Goal: Task Accomplishment & Management: Complete application form

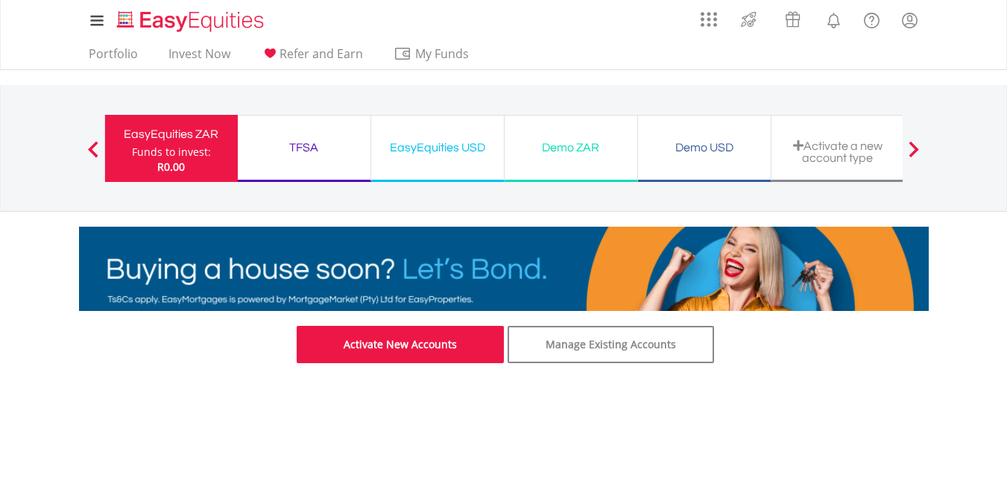
click at [467, 359] on link "Activate New Accounts" at bounding box center [400, 344] width 207 height 37
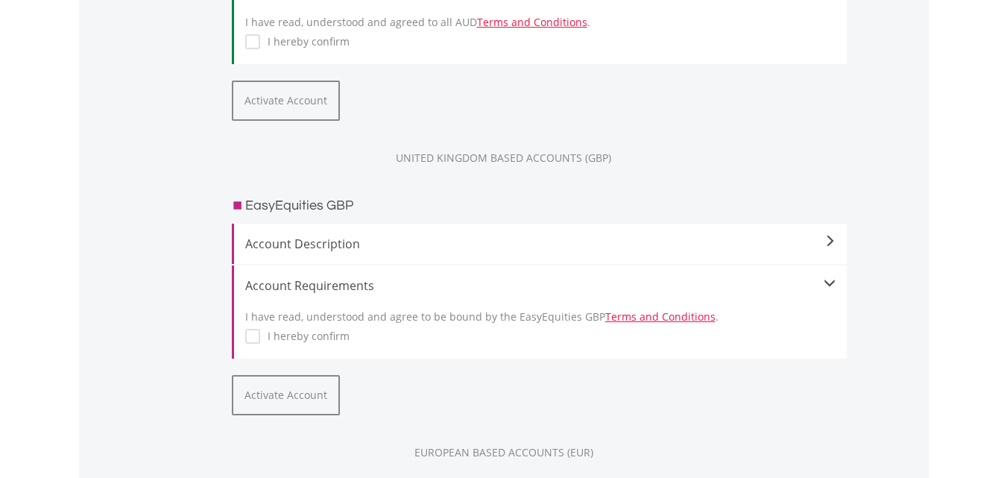
scroll to position [1544, 0]
click at [260, 340] on label "I hereby confirm" at bounding box center [304, 337] width 89 height 15
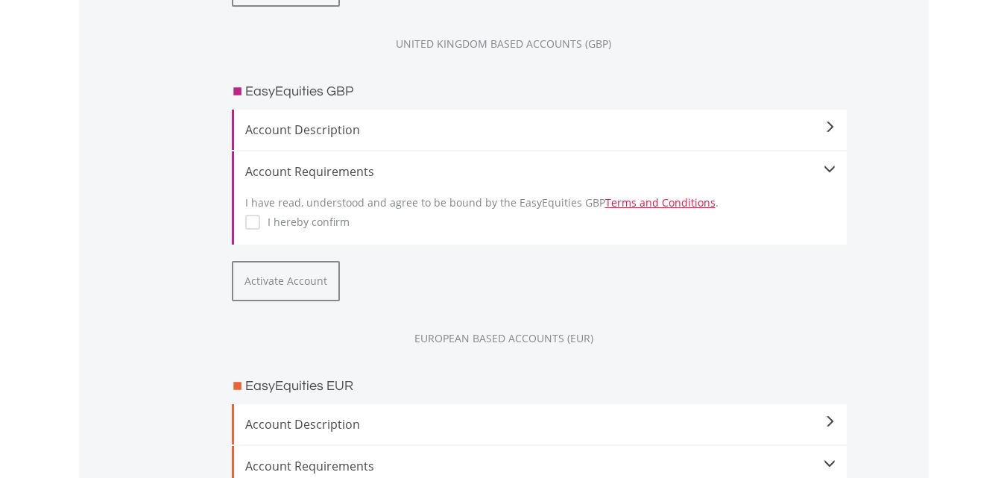
scroll to position [1660, 0]
click at [285, 283] on button "Activate Account" at bounding box center [286, 279] width 108 height 40
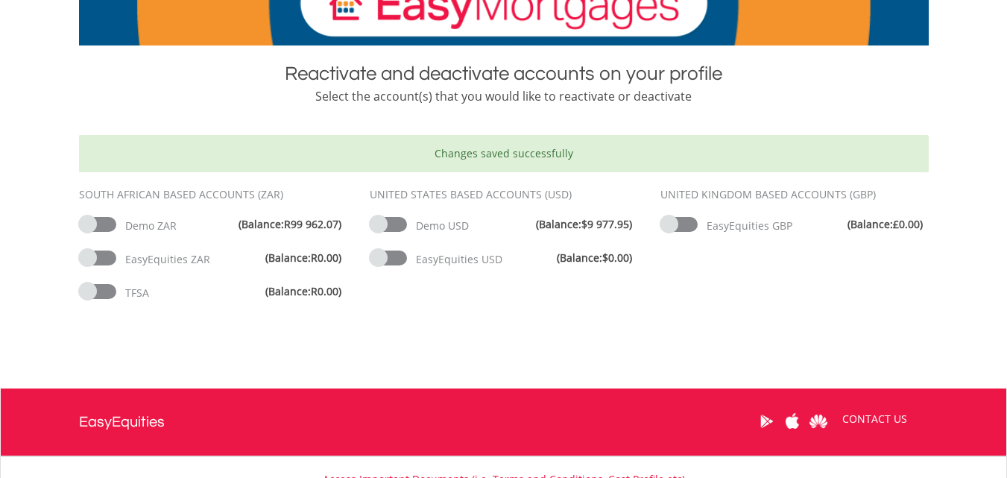
scroll to position [265, 0]
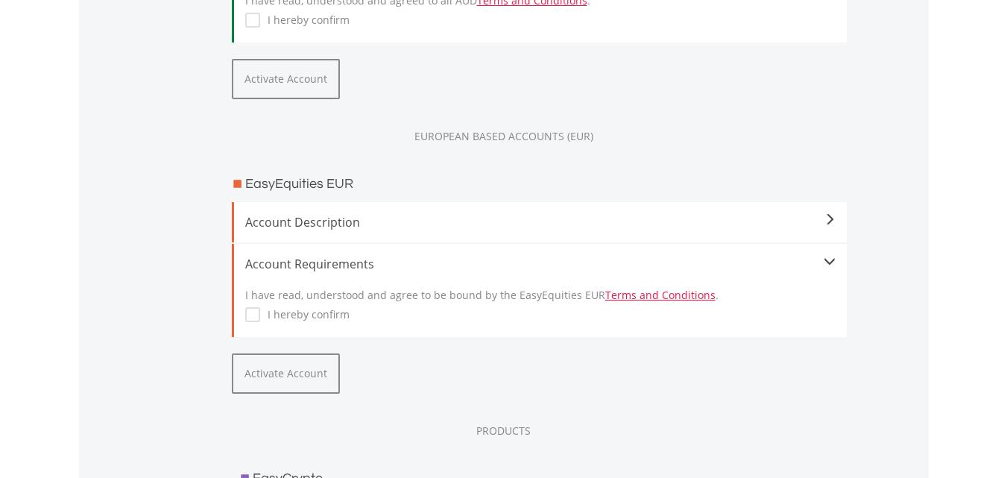
scroll to position [1616, 0]
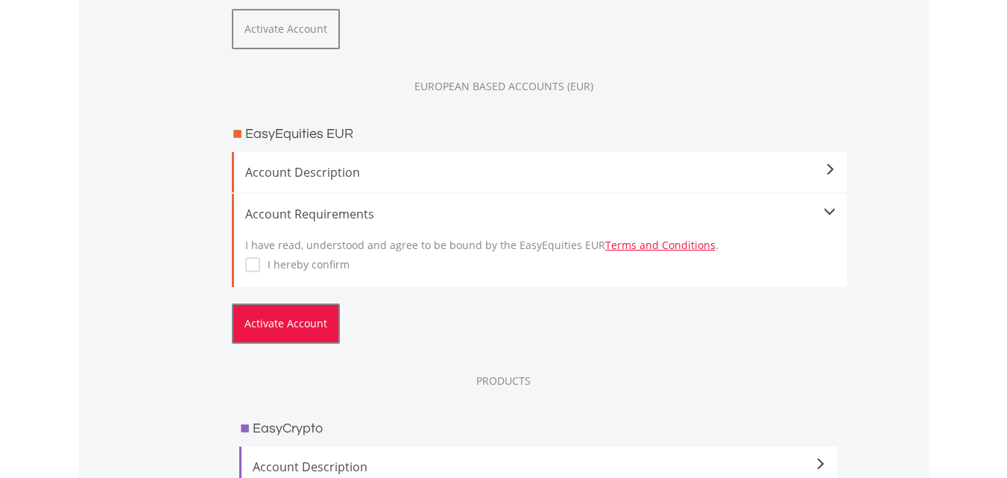
click at [293, 333] on button "Activate Account" at bounding box center [286, 323] width 108 height 40
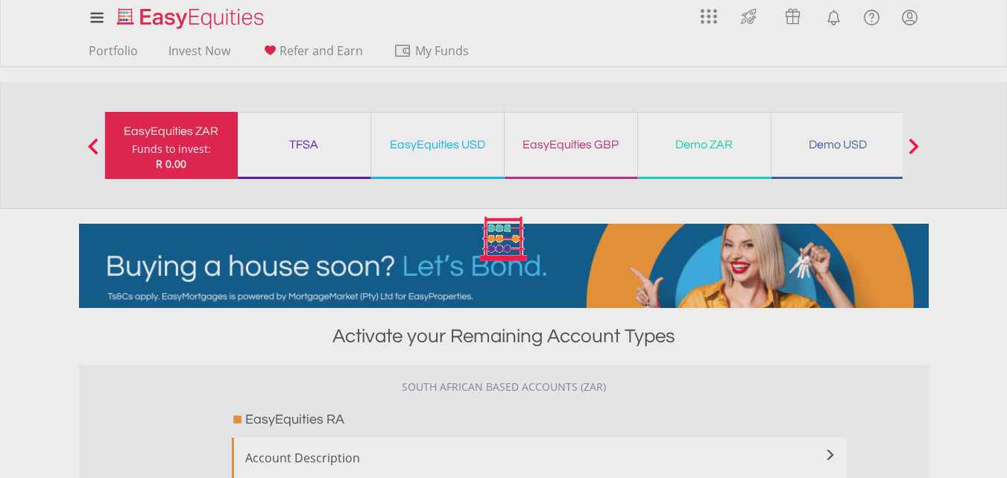
scroll to position [0, 0]
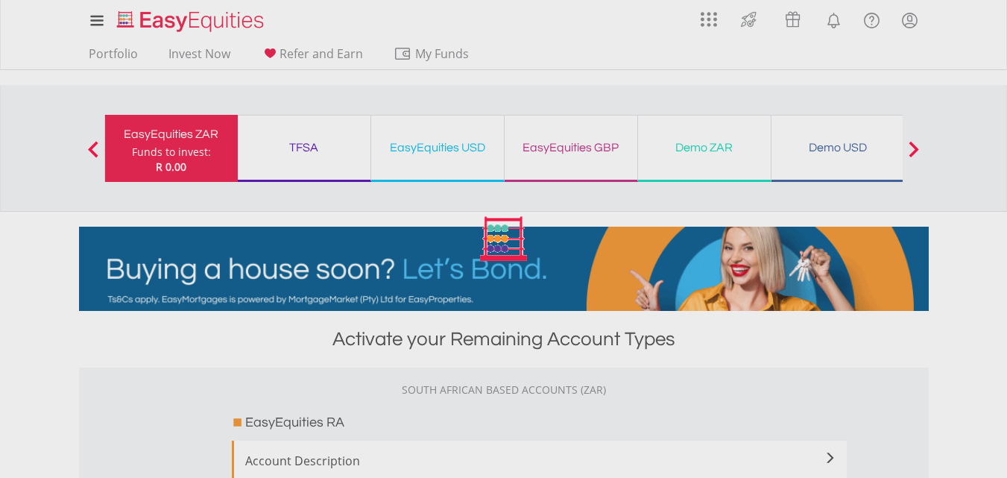
click at [587, 152] on div at bounding box center [503, 239] width 1007 height 478
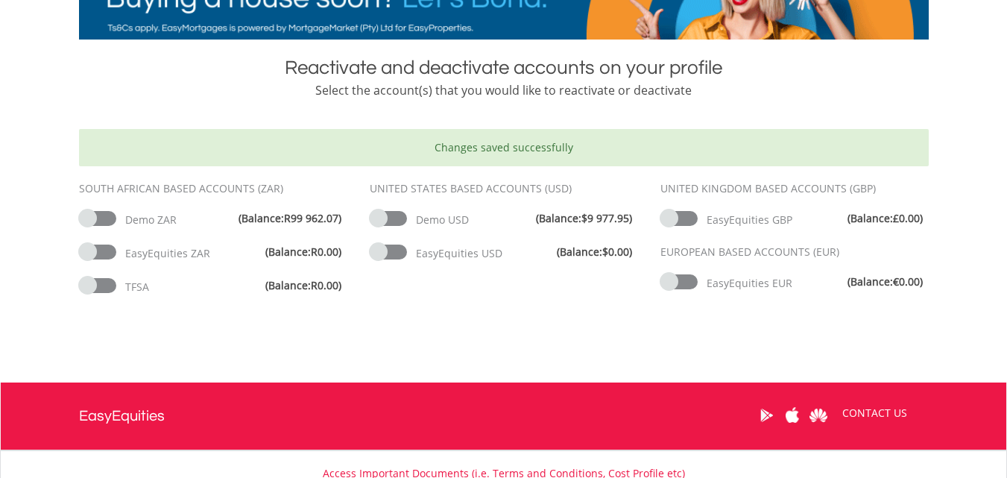
scroll to position [271, 0]
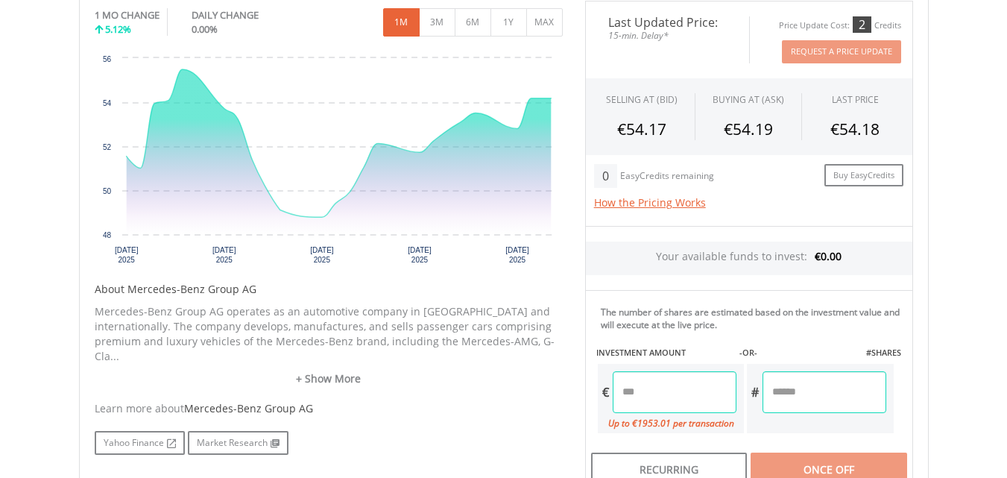
scroll to position [476, 0]
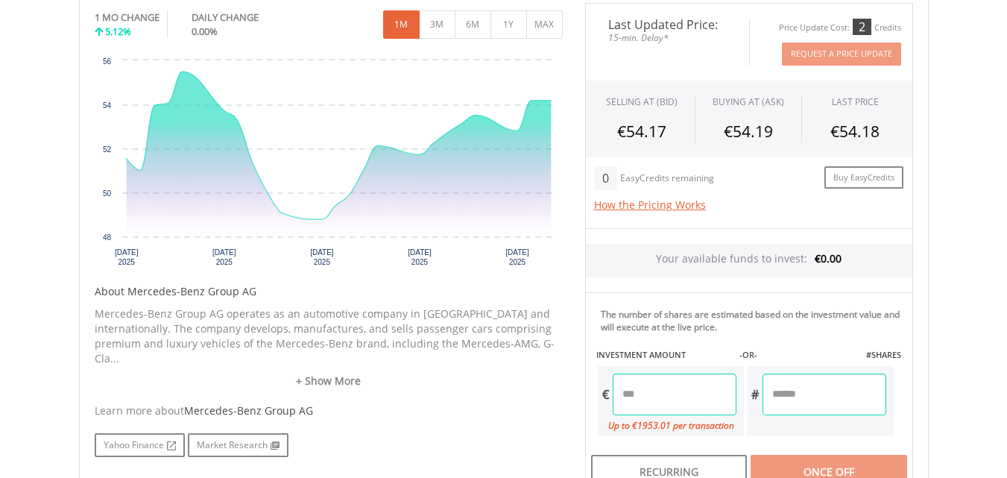
click at [600, 392] on div "€" at bounding box center [605, 395] width 15 height 42
click at [643, 390] on input "number" at bounding box center [675, 395] width 124 height 42
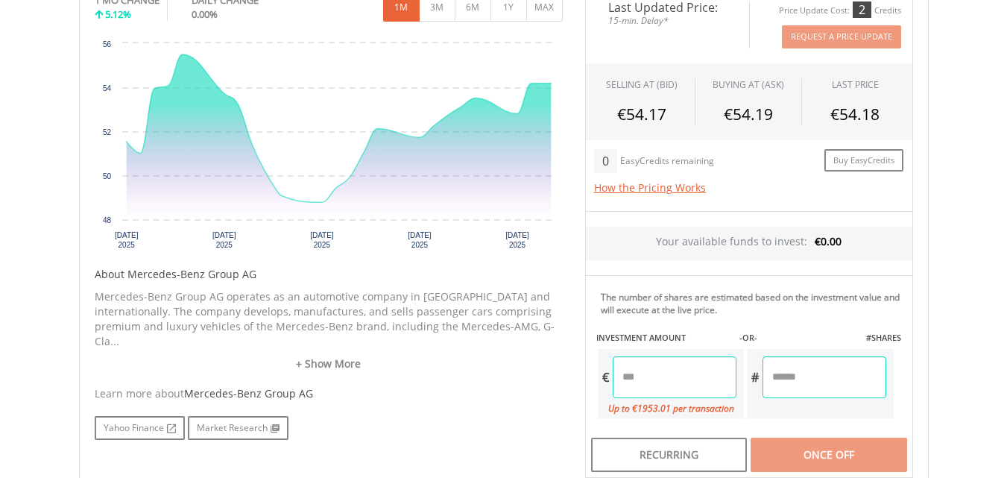
scroll to position [494, 0]
click at [818, 361] on input "number" at bounding box center [825, 377] width 124 height 42
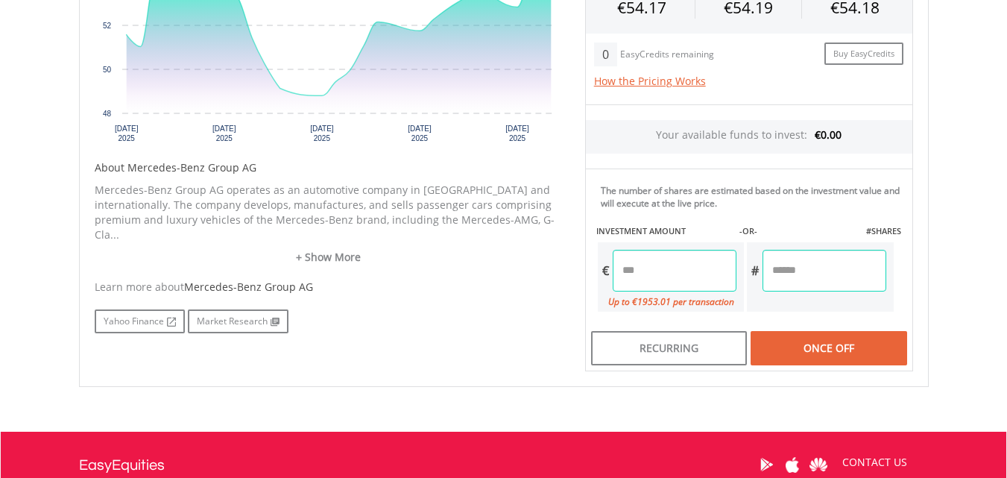
scroll to position [608, 0]
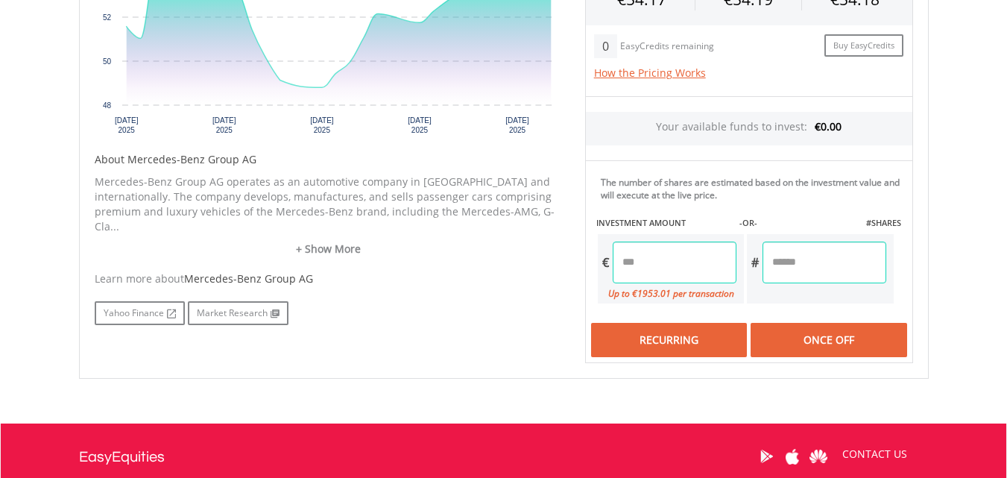
type input "*"
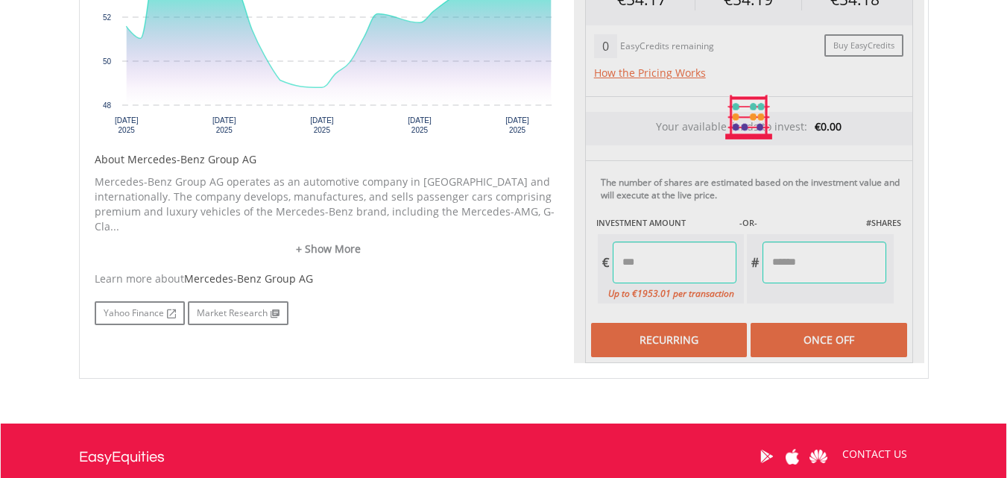
type input "******"
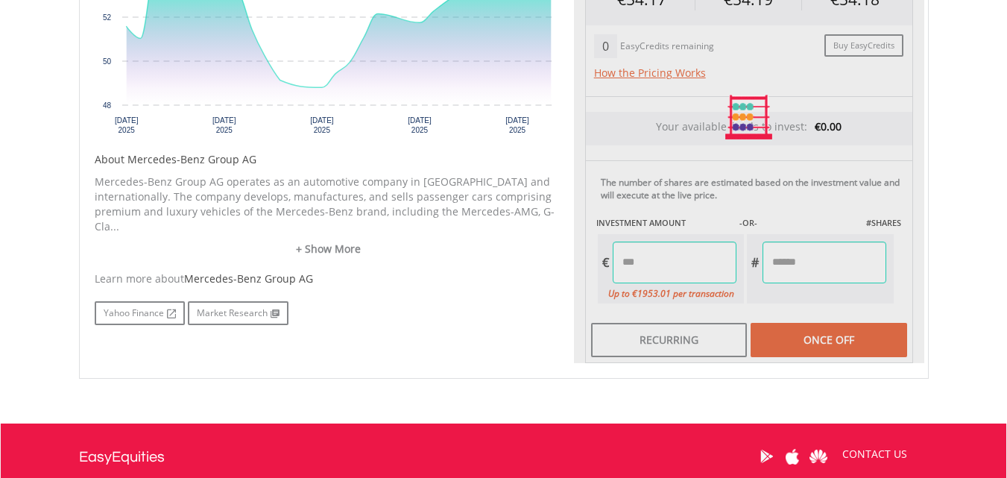
drag, startPoint x: 715, startPoint y: 336, endPoint x: 670, endPoint y: 336, distance: 44.7
click at [670, 336] on div at bounding box center [749, 117] width 350 height 492
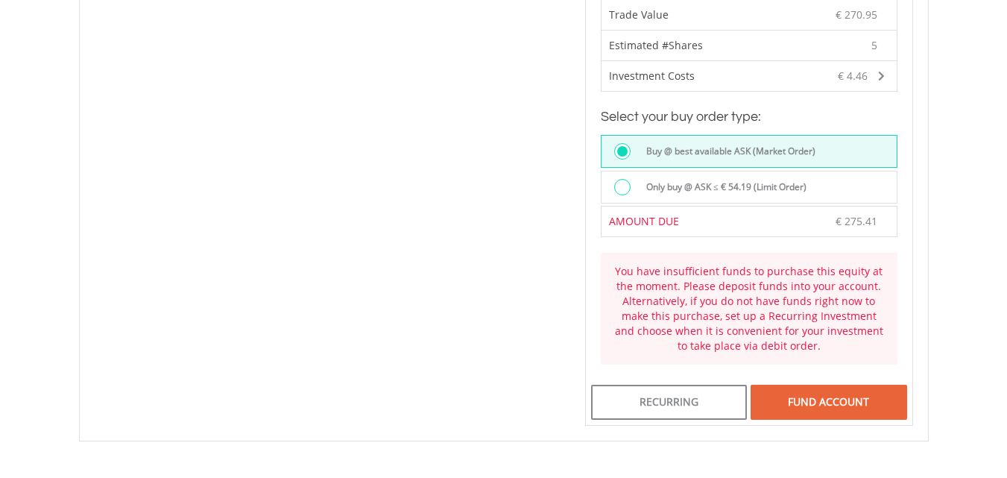
scroll to position [942, 0]
click at [827, 396] on div "FUND ACCOUNT" at bounding box center [829, 401] width 156 height 34
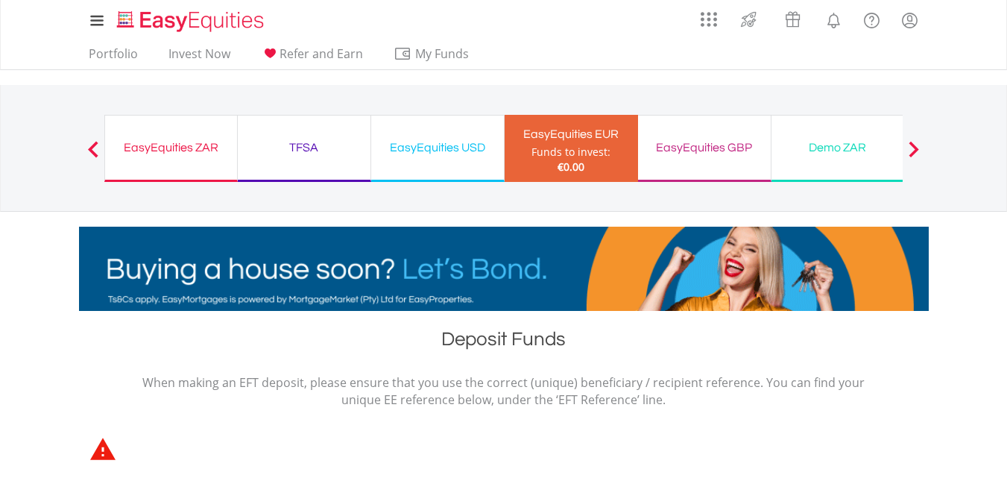
click at [832, 151] on div "Demo ZAR" at bounding box center [838, 147] width 115 height 21
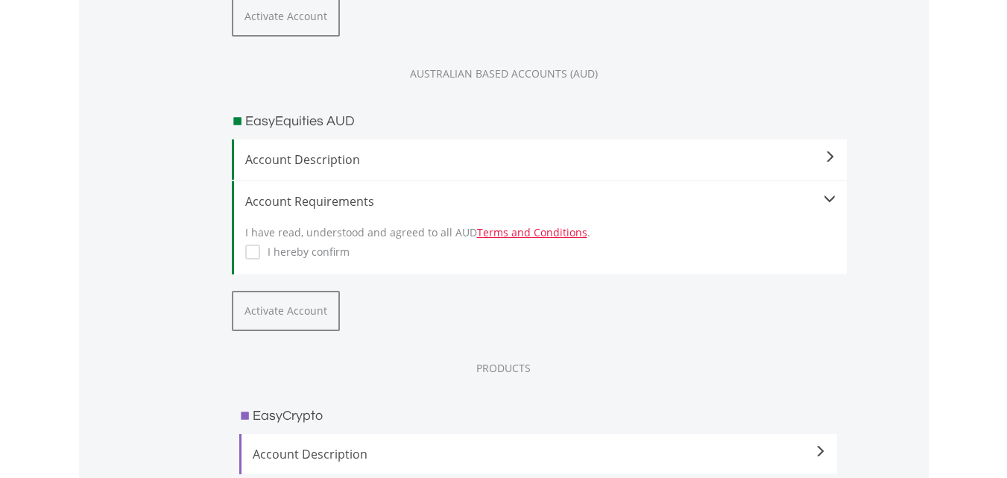
scroll to position [1320, 0]
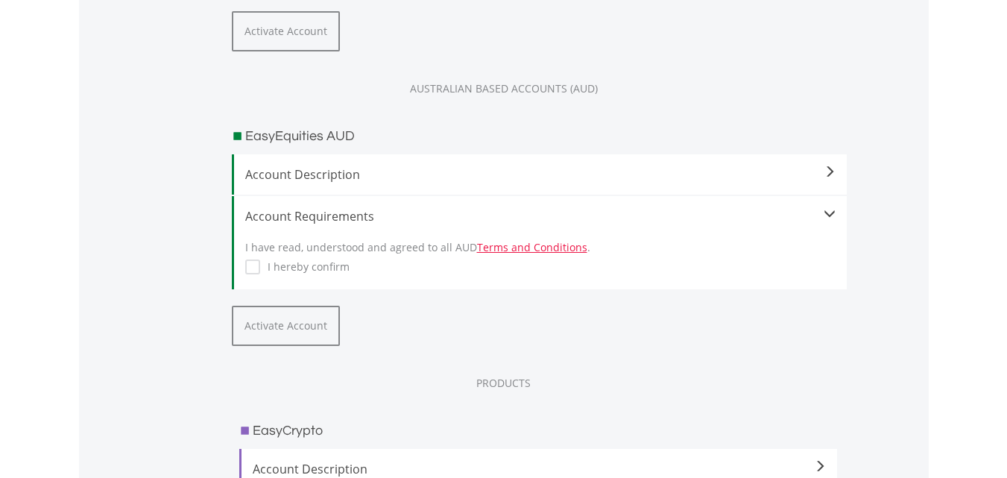
click at [260, 267] on label "I hereby confirm" at bounding box center [304, 266] width 89 height 15
click at [260, 272] on label "I hereby confirm" at bounding box center [304, 266] width 89 height 15
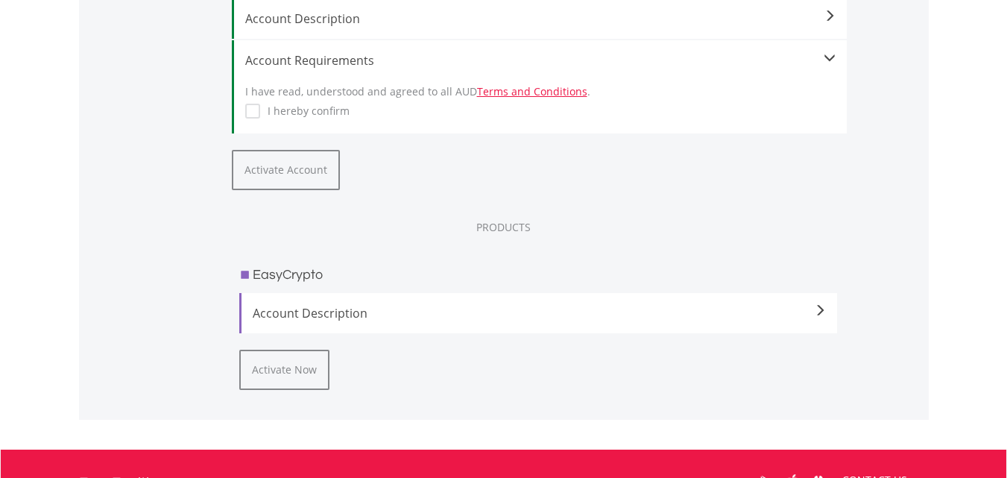
scroll to position [1496, 0]
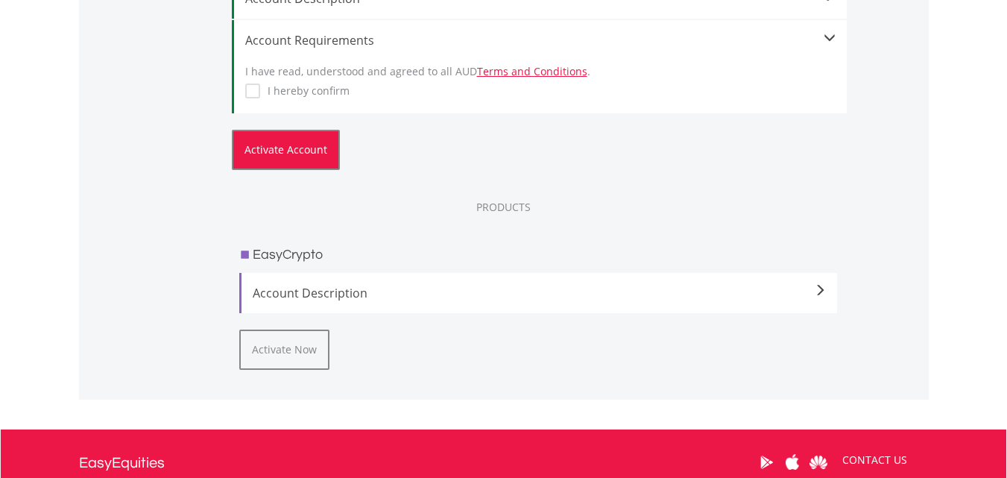
click at [313, 163] on button "Activate Account" at bounding box center [286, 150] width 108 height 40
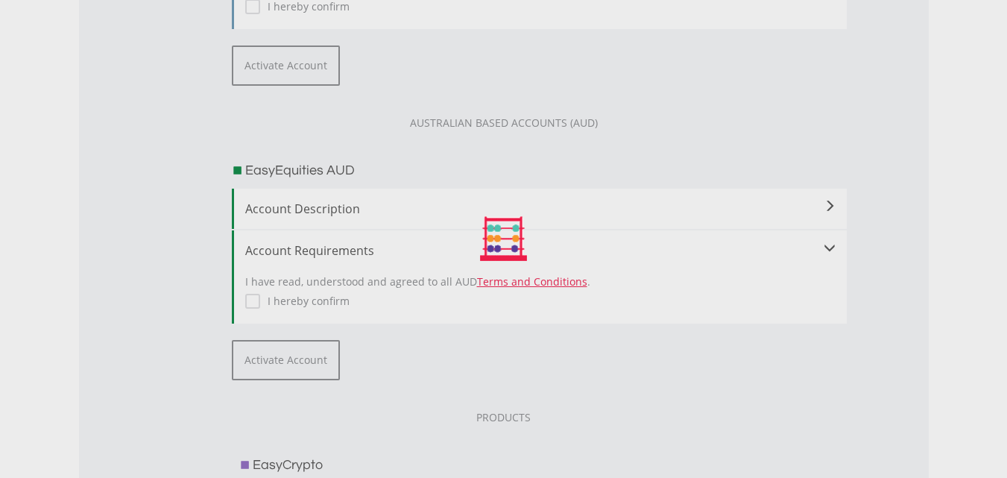
scroll to position [1275, 0]
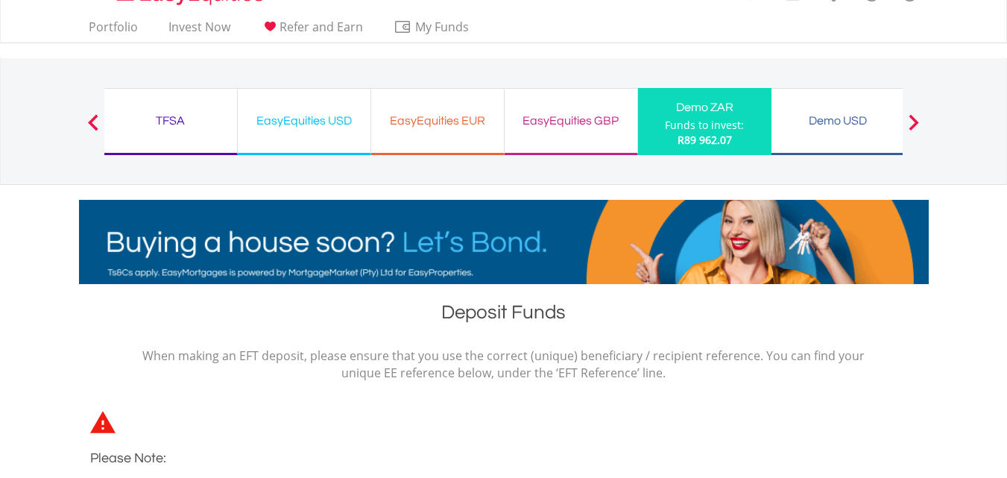
click at [916, 119] on span at bounding box center [914, 122] width 10 height 16
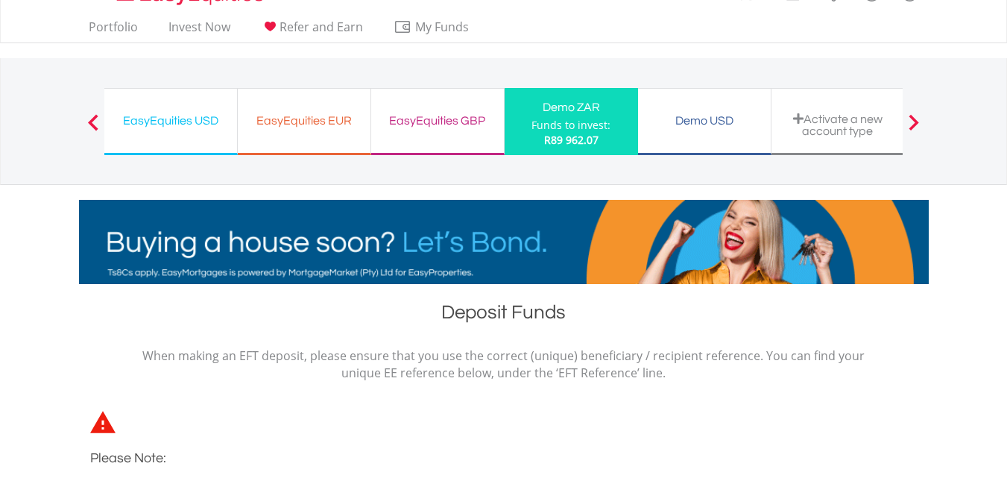
click at [101, 129] on button "Previous" at bounding box center [93, 129] width 30 height 15
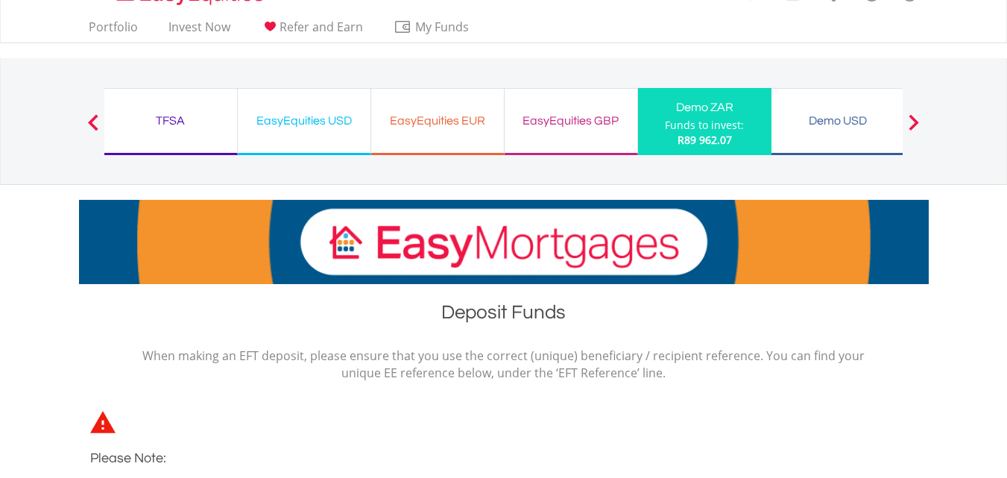
click at [101, 129] on button "Previous" at bounding box center [93, 129] width 30 height 15
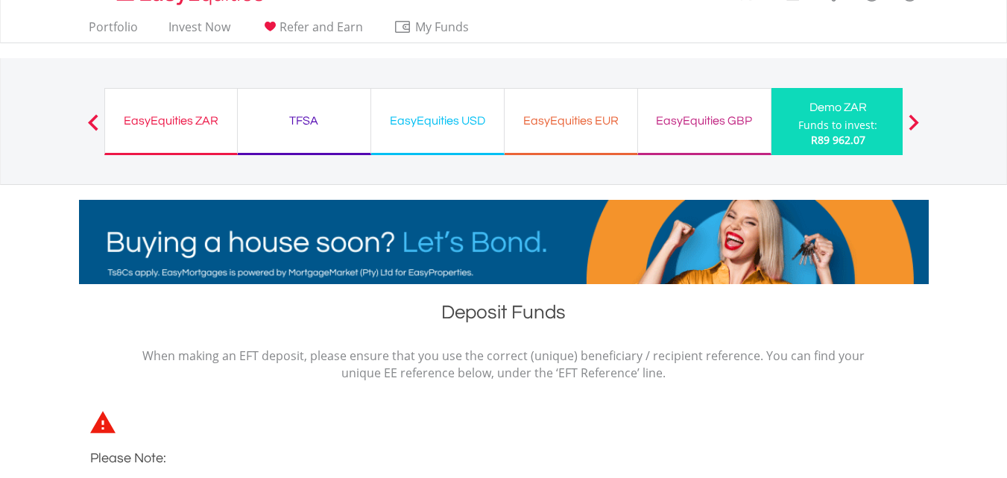
click at [101, 129] on button "Previous" at bounding box center [93, 129] width 30 height 15
click at [184, 117] on div "EasyEquities ZAR" at bounding box center [171, 120] width 114 height 21
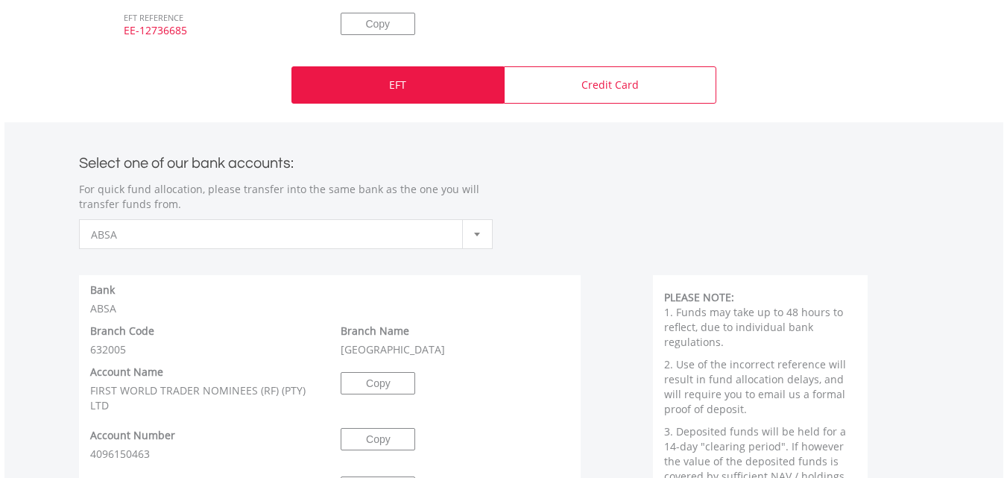
scroll to position [617, 0]
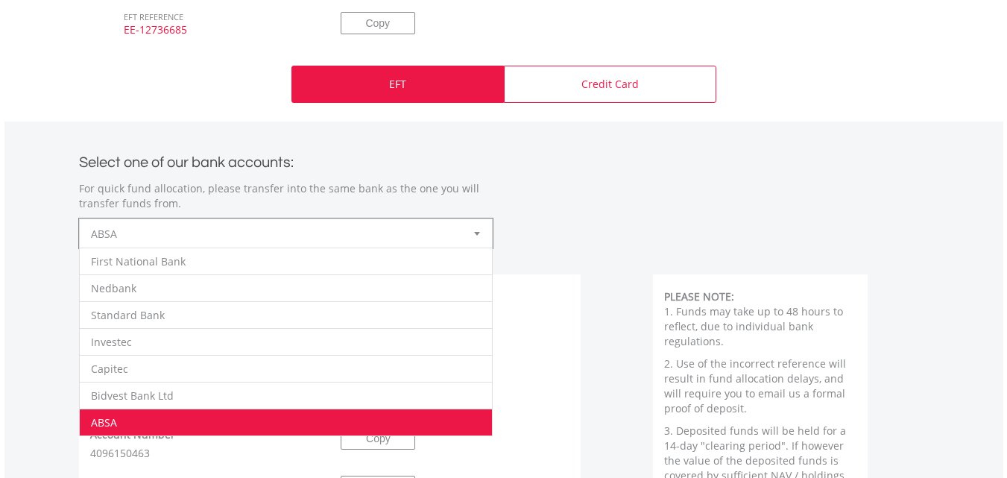
click at [473, 232] on div at bounding box center [477, 233] width 30 height 28
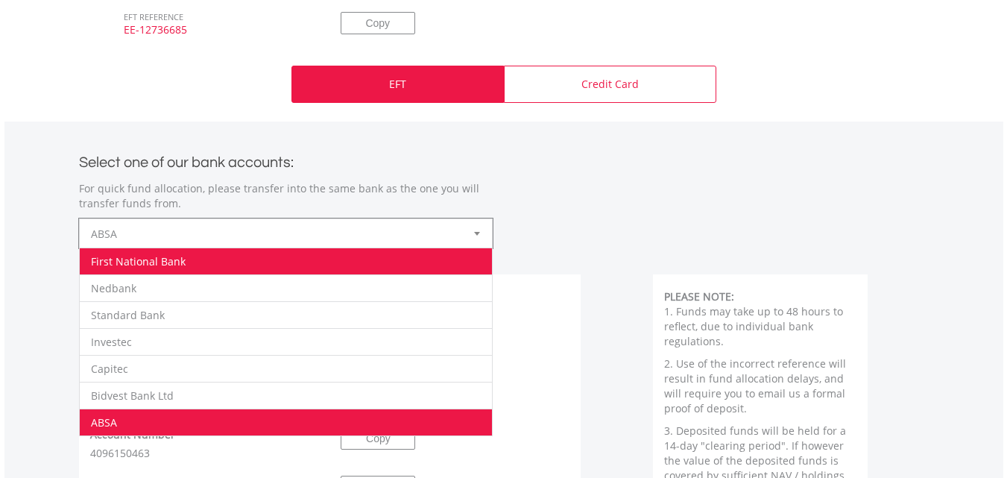
click at [419, 268] on li "First National Bank" at bounding box center [286, 261] width 412 height 27
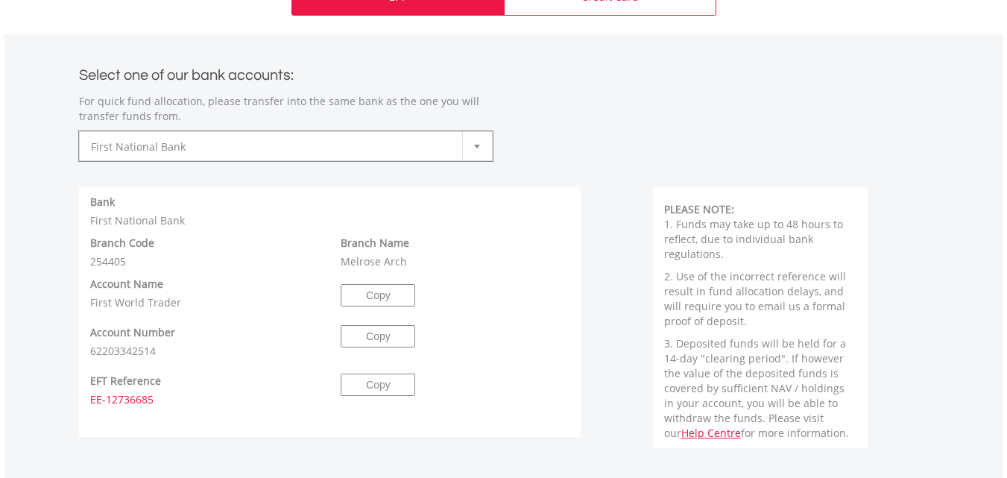
scroll to position [705, 0]
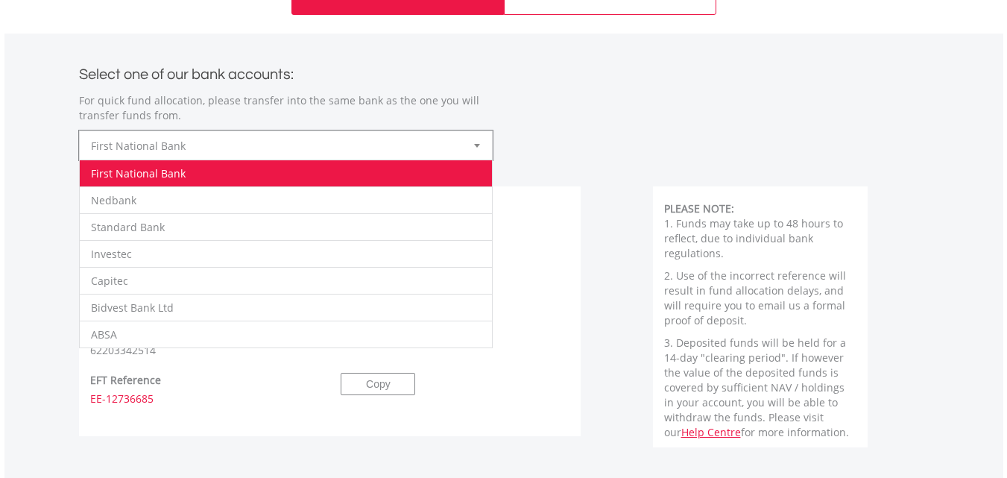
click at [471, 144] on div at bounding box center [477, 145] width 30 height 28
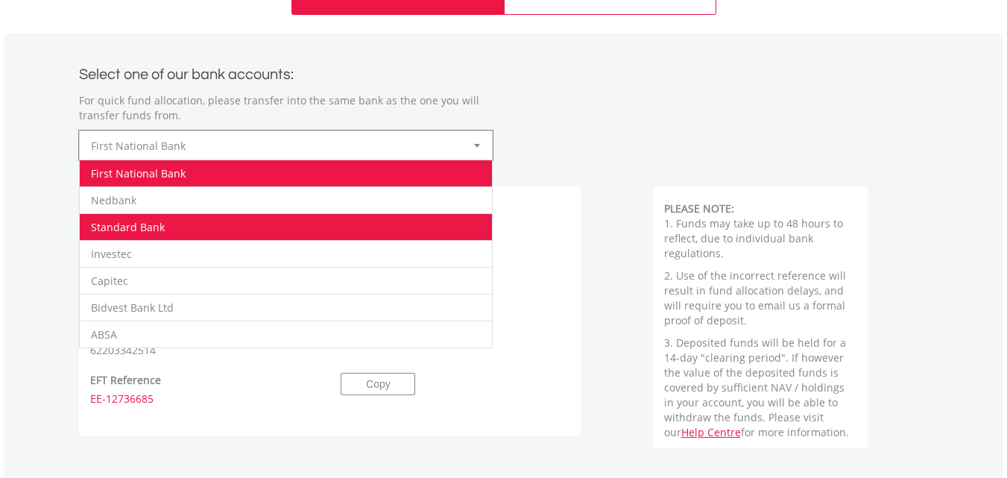
click at [431, 233] on li "Standard Bank" at bounding box center [286, 226] width 412 height 27
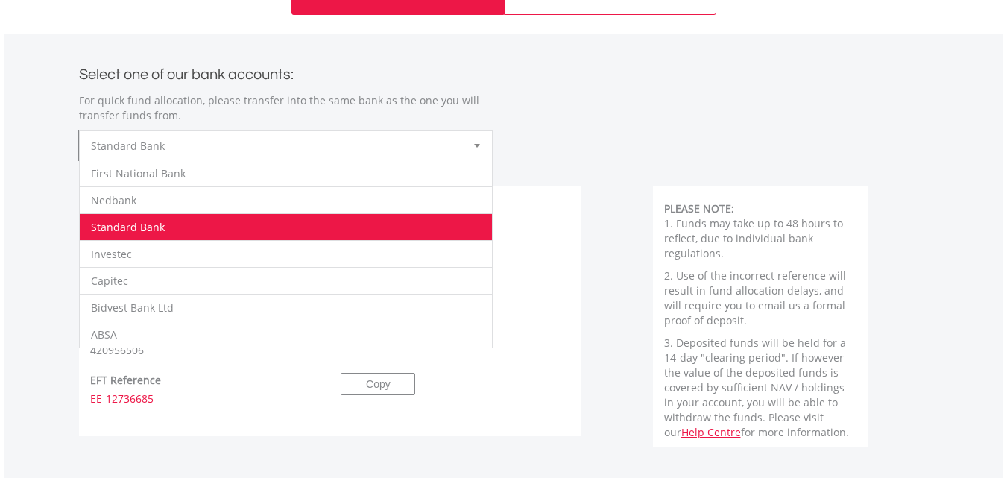
click at [472, 143] on div at bounding box center [477, 145] width 30 height 28
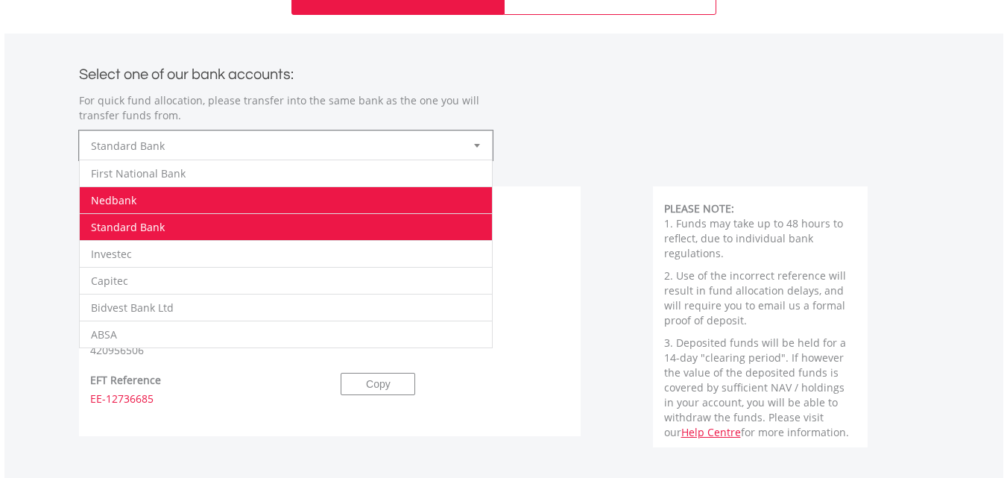
click at [422, 198] on li "Nedbank" at bounding box center [286, 199] width 412 height 27
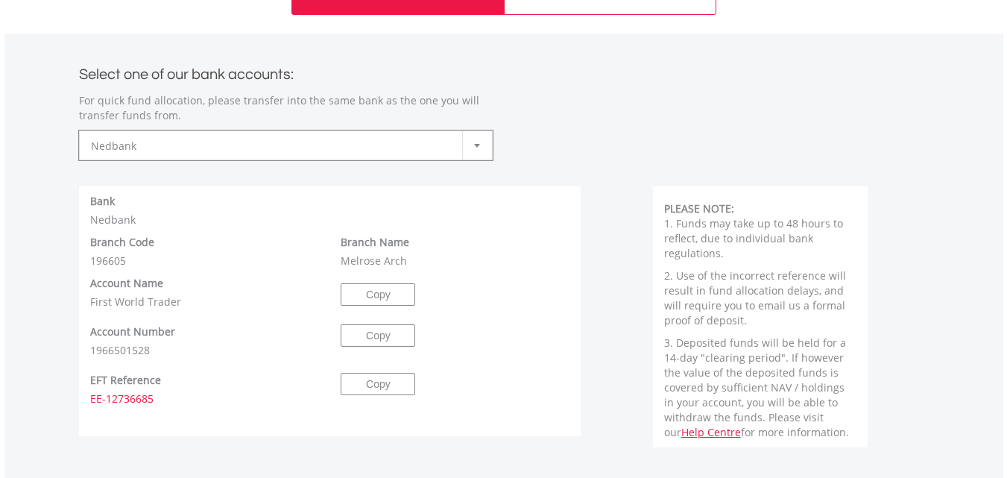
click at [468, 123] on p "For quick fund allocation, please transfer into the same bank as the one you wi…" at bounding box center [286, 108] width 414 height 30
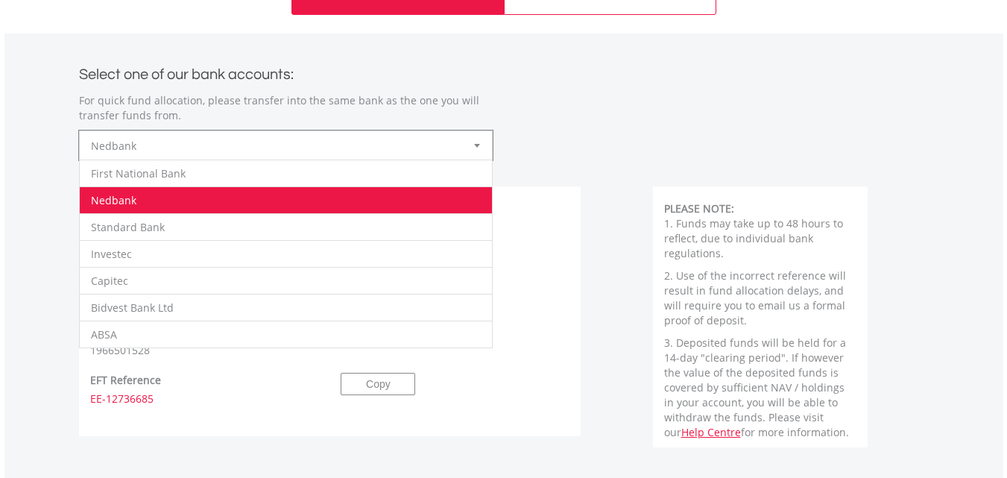
click at [471, 141] on div at bounding box center [477, 145] width 30 height 28
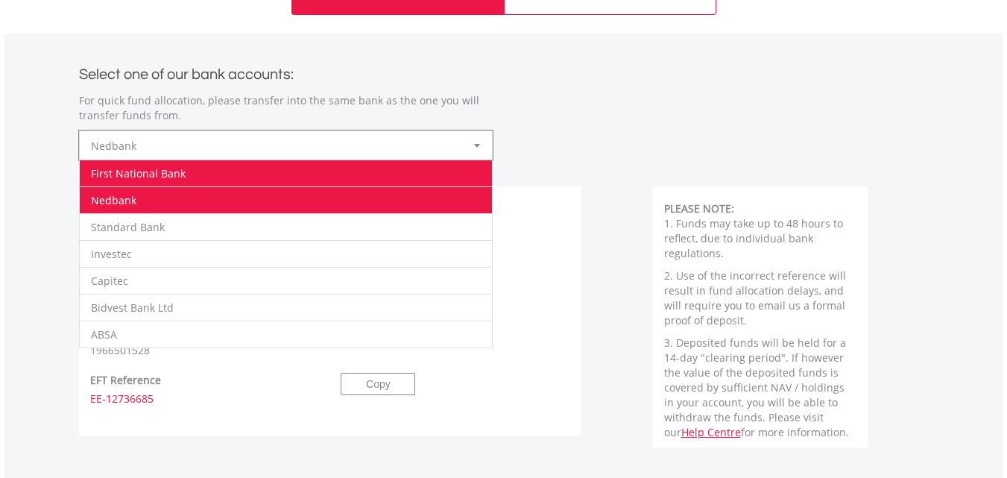
click at [439, 174] on li "First National Bank" at bounding box center [286, 173] width 412 height 27
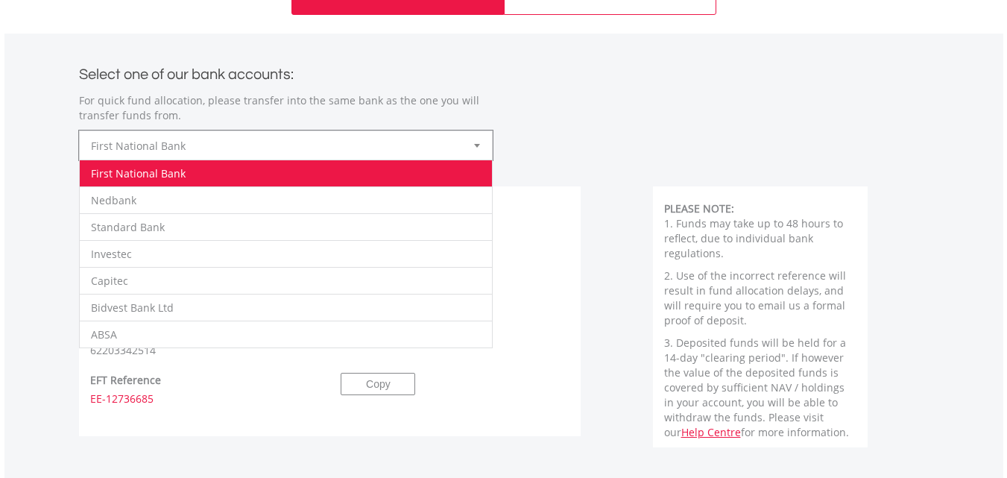
click at [466, 153] on div at bounding box center [477, 145] width 30 height 28
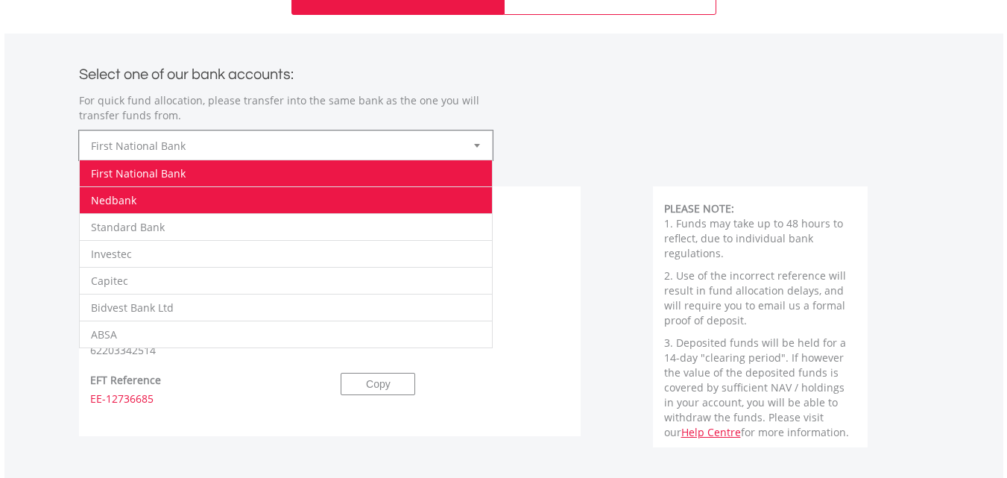
click at [415, 208] on li "Nedbank" at bounding box center [286, 199] width 412 height 27
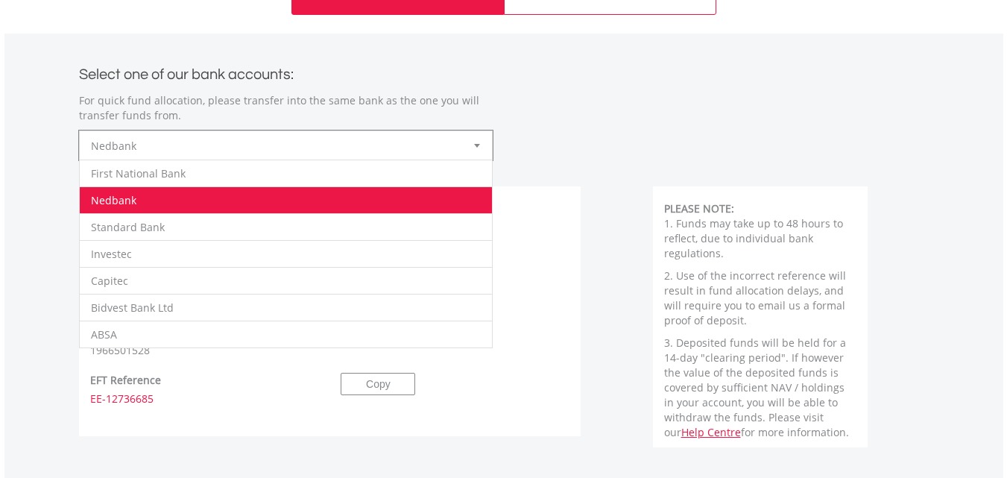
click at [420, 151] on span "Nedbank" at bounding box center [275, 146] width 368 height 30
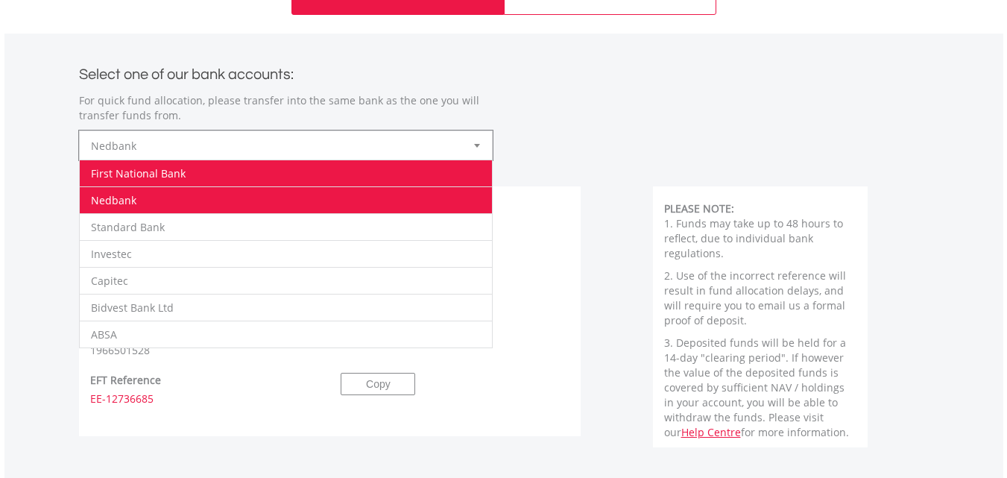
click at [399, 180] on li "First National Bank" at bounding box center [286, 173] width 412 height 27
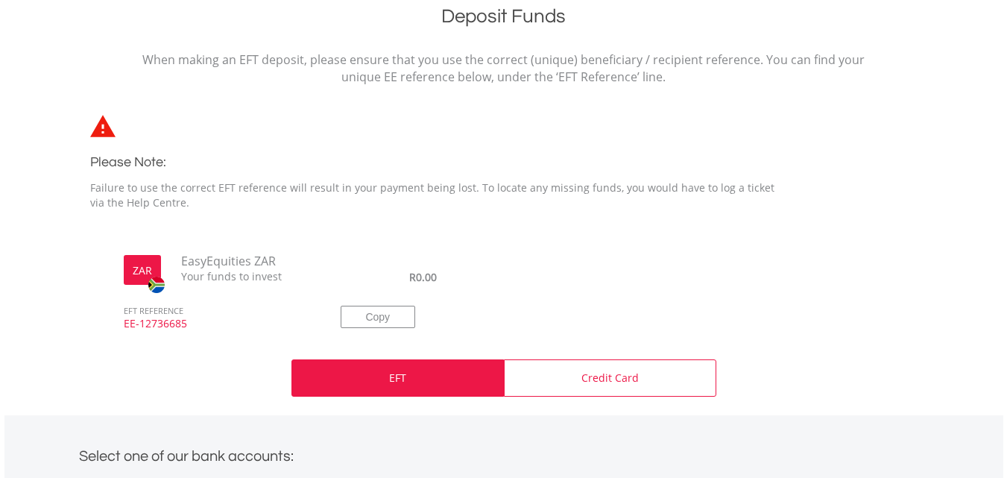
scroll to position [322, 0]
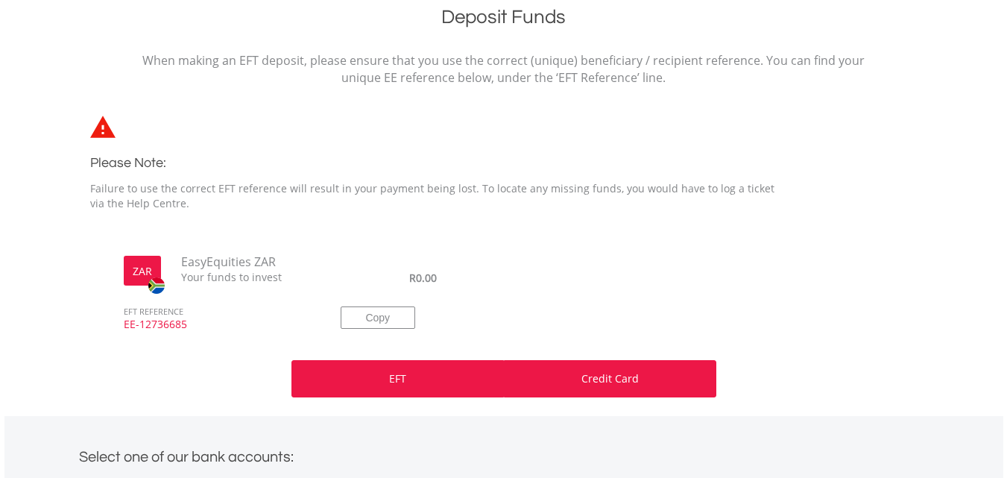
click at [643, 375] on div "Credit Card" at bounding box center [610, 378] width 212 height 37
click at [597, 380] on p "Credit Card" at bounding box center [610, 378] width 57 height 15
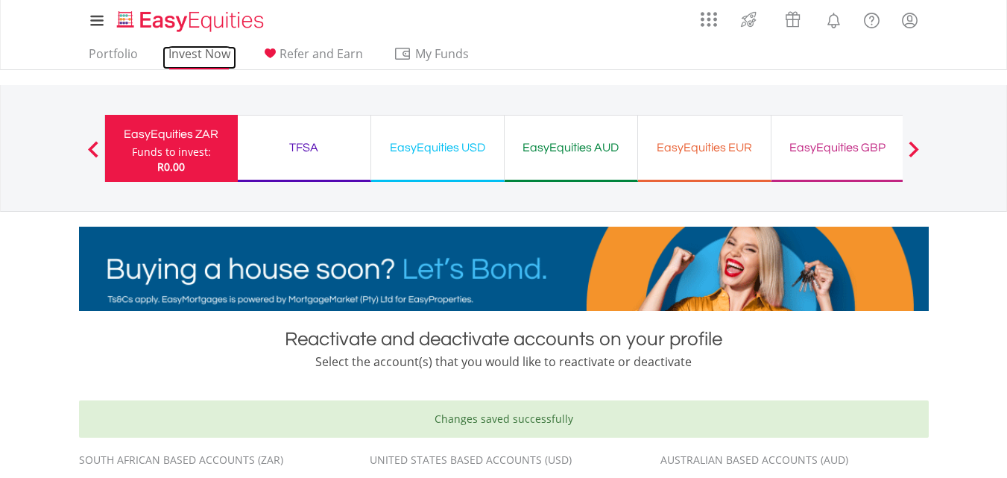
click at [213, 59] on link "Invest Now" at bounding box center [200, 57] width 74 height 23
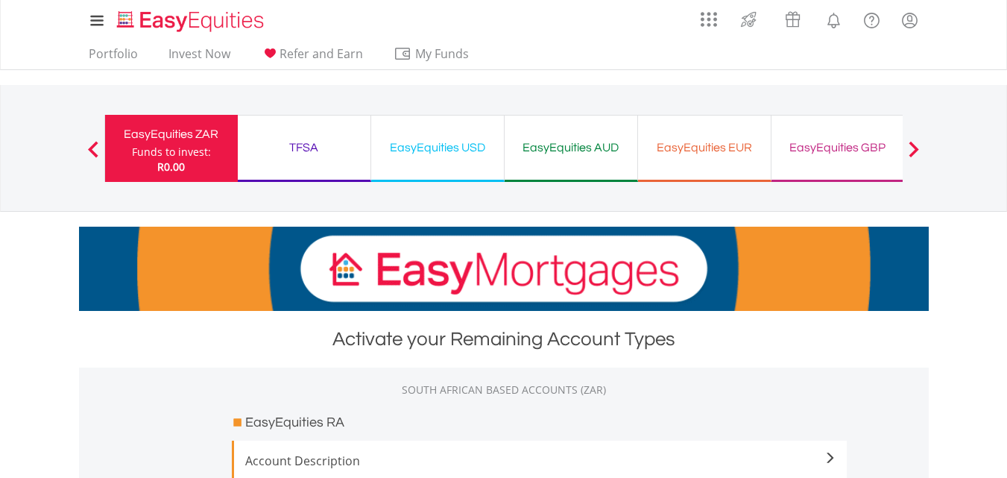
scroll to position [1180, 0]
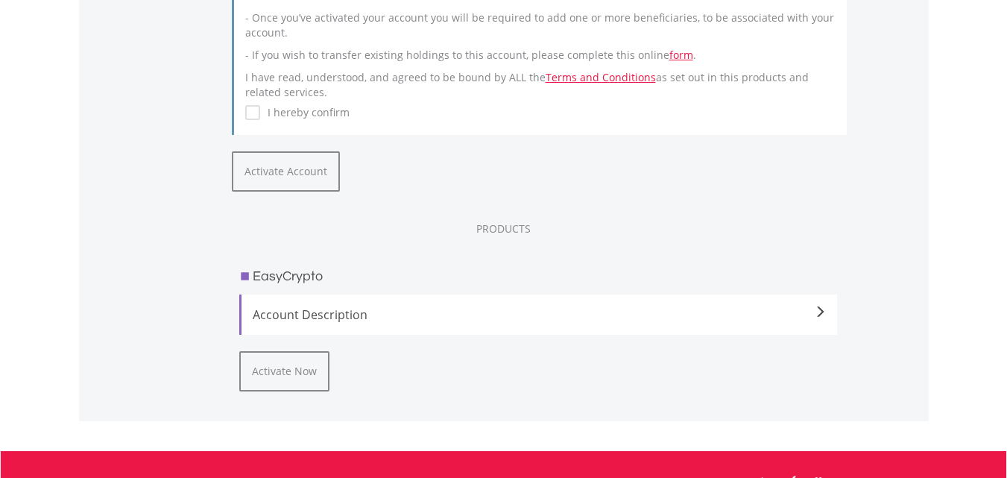
click at [377, 312] on span "Account Description" at bounding box center [540, 315] width 574 height 18
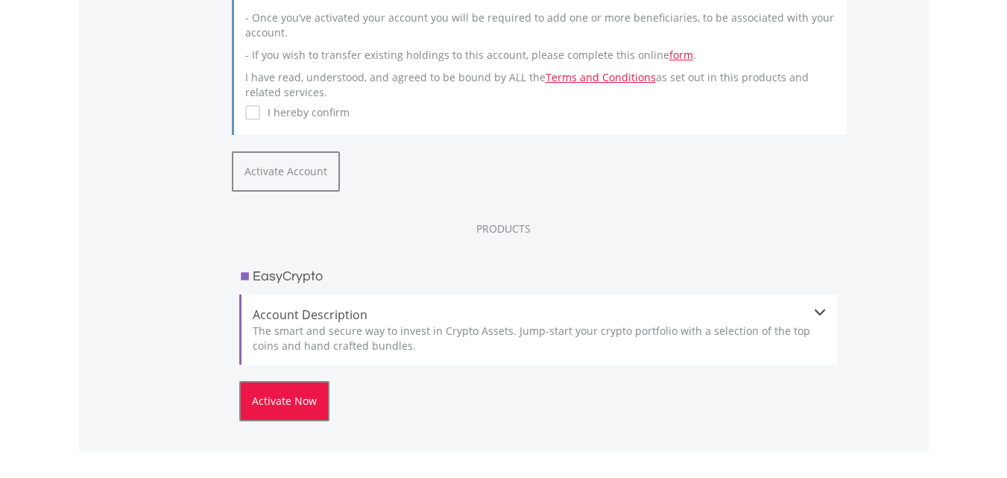
click at [295, 419] on button "Activate Now" at bounding box center [284, 401] width 90 height 40
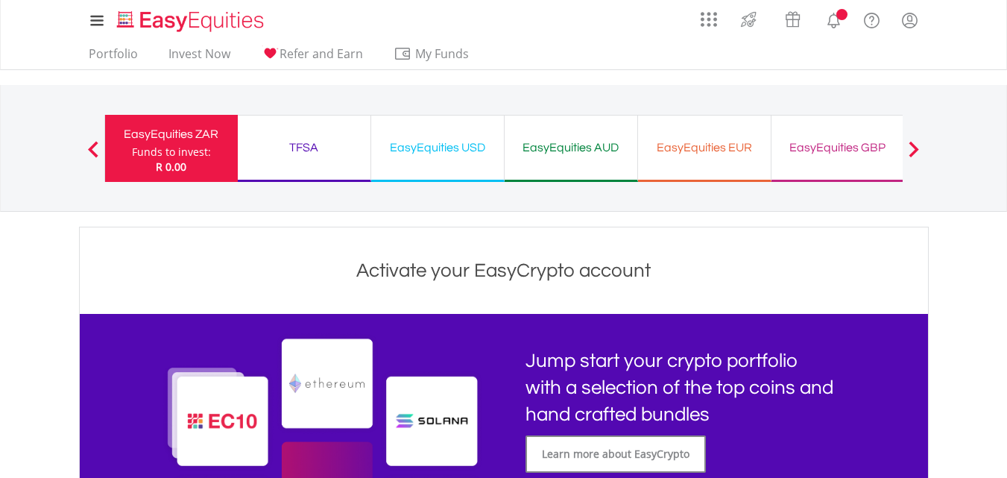
click at [295, 419] on img at bounding box center [326, 487] width 331 height 308
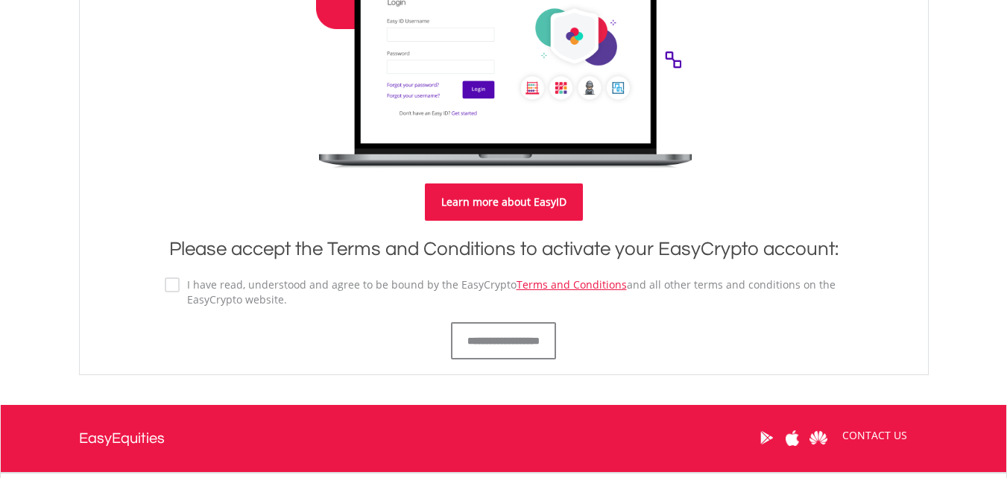
scroll to position [820, 0]
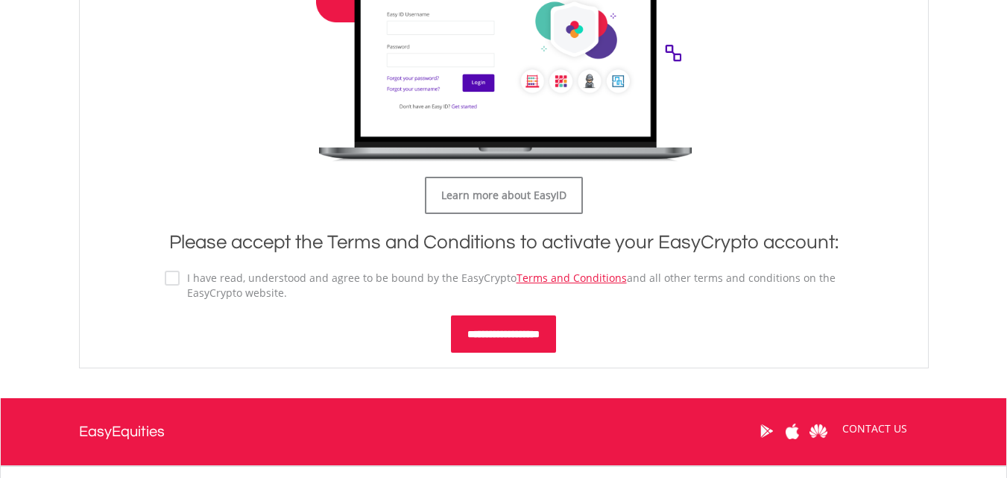
click at [496, 333] on input "**********" at bounding box center [503, 333] width 105 height 37
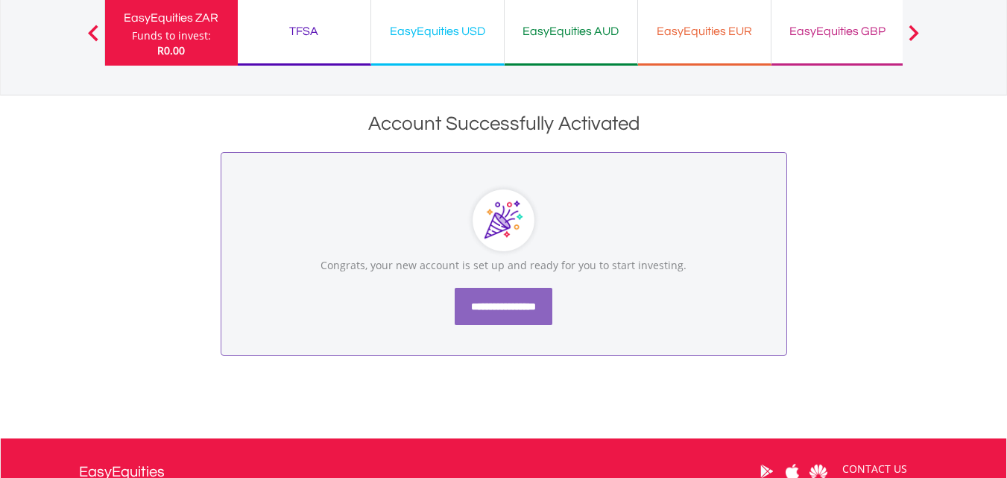
scroll to position [116, 0]
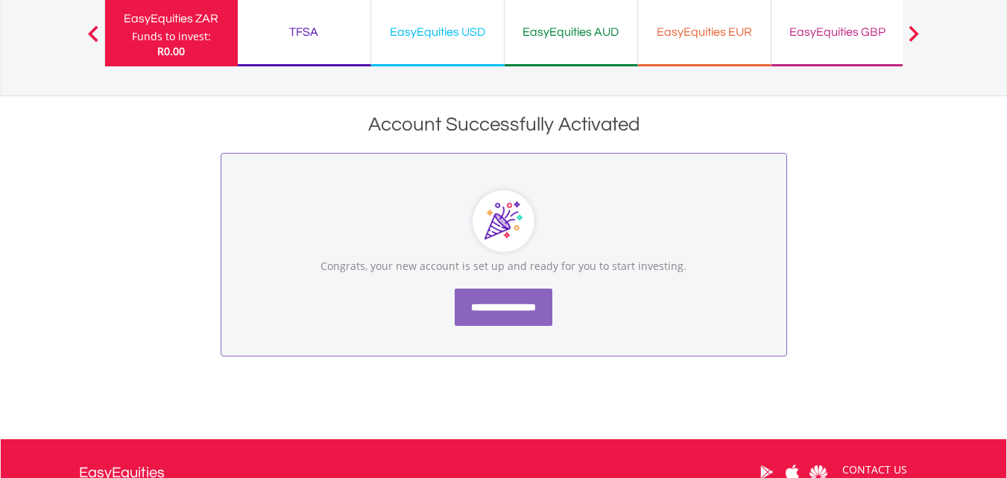
click at [513, 309] on input "**********" at bounding box center [504, 307] width 98 height 37
